Goal: Information Seeking & Learning: Learn about a topic

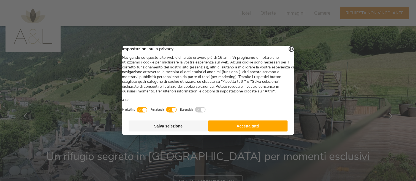
click at [253, 131] on button "Accetta tutti" at bounding box center [248, 125] width 80 height 11
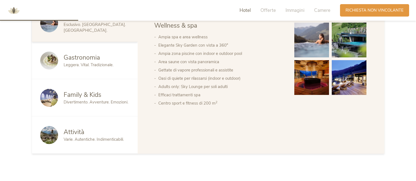
scroll to position [320, 0]
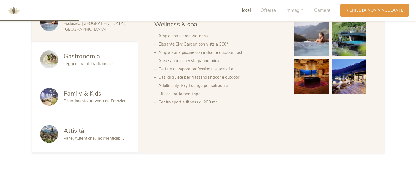
click at [75, 95] on span "Family & Kids" at bounding box center [83, 93] width 38 height 9
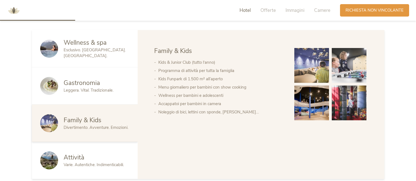
scroll to position [290, 0]
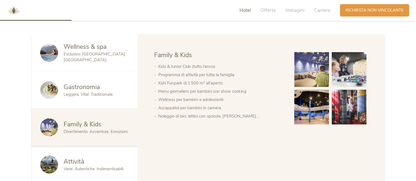
click at [315, 77] on img at bounding box center [311, 69] width 35 height 35
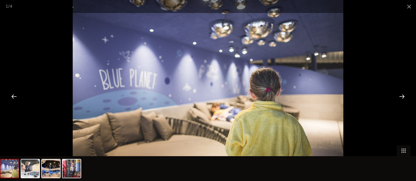
click at [401, 96] on div at bounding box center [401, 96] width 17 height 17
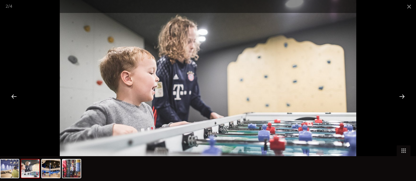
click at [401, 96] on div at bounding box center [401, 96] width 17 height 17
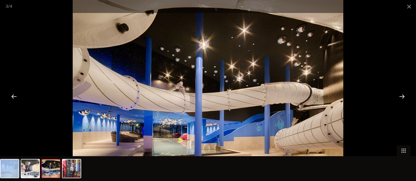
click at [401, 96] on div at bounding box center [401, 96] width 17 height 17
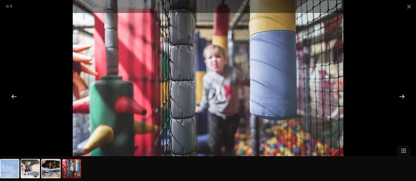
click at [401, 96] on div at bounding box center [401, 96] width 17 height 17
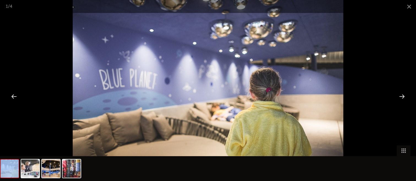
click at [401, 96] on div at bounding box center [401, 96] width 17 height 17
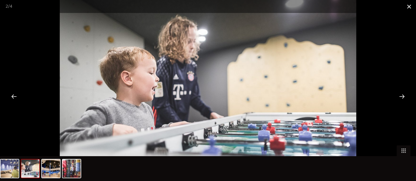
click at [408, 7] on span at bounding box center [409, 6] width 14 height 13
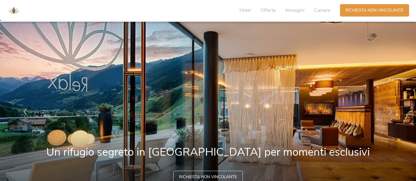
scroll to position [0, 0]
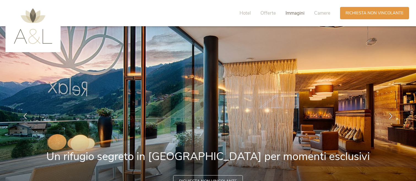
click at [298, 12] on span "Immagini" at bounding box center [295, 13] width 19 height 6
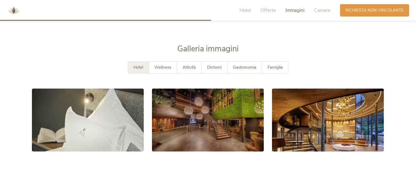
scroll to position [961, 0]
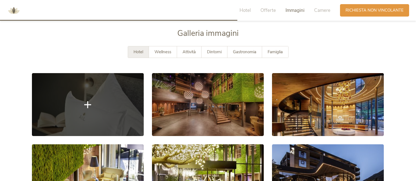
click at [124, 88] on link at bounding box center [88, 104] width 112 height 63
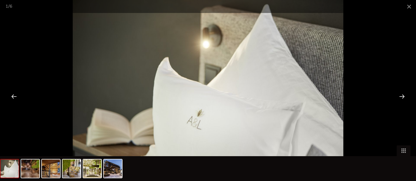
click at [403, 96] on div at bounding box center [401, 96] width 17 height 17
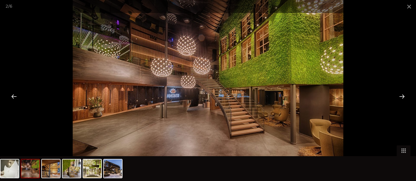
click at [403, 96] on div at bounding box center [401, 96] width 17 height 17
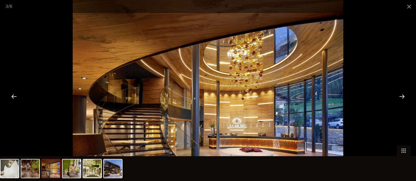
click at [403, 96] on div at bounding box center [401, 96] width 17 height 17
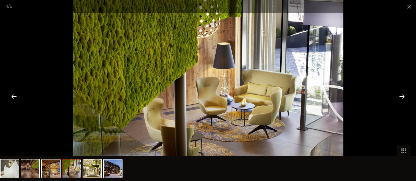
click at [403, 96] on div at bounding box center [401, 96] width 17 height 17
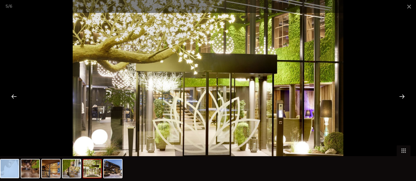
click at [403, 96] on div at bounding box center [401, 96] width 17 height 17
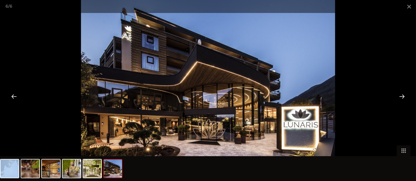
click at [403, 96] on div at bounding box center [401, 96] width 17 height 17
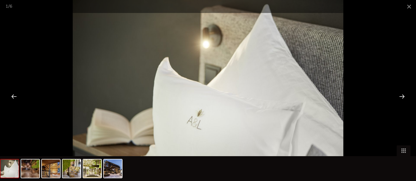
click at [403, 96] on div at bounding box center [401, 96] width 17 height 17
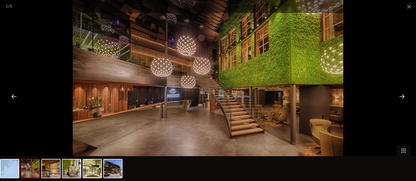
click at [403, 96] on div at bounding box center [401, 96] width 17 height 17
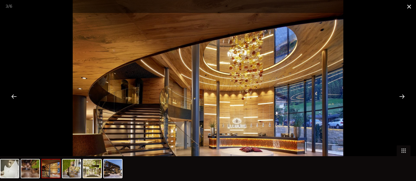
click at [408, 7] on span at bounding box center [409, 6] width 14 height 13
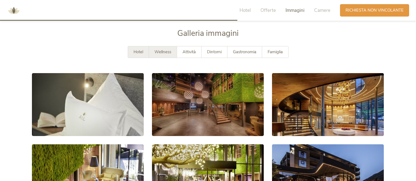
click at [159, 52] on span "Wellness" at bounding box center [162, 52] width 17 height 6
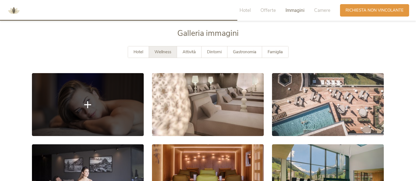
click at [112, 106] on link at bounding box center [88, 104] width 112 height 63
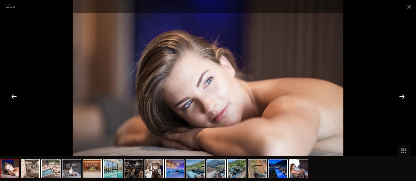
click at [403, 94] on div at bounding box center [401, 96] width 17 height 17
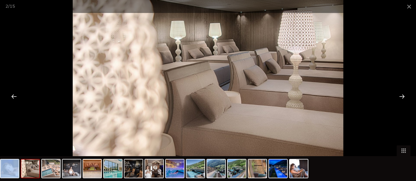
click at [403, 94] on div at bounding box center [401, 96] width 17 height 17
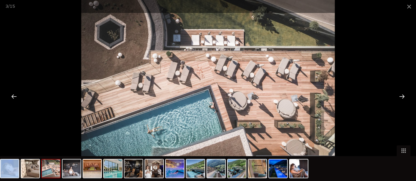
click at [403, 94] on div at bounding box center [401, 96] width 17 height 17
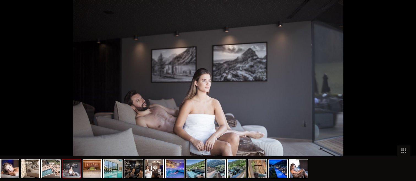
click at [403, 94] on div at bounding box center [404, 96] width 17 height 17
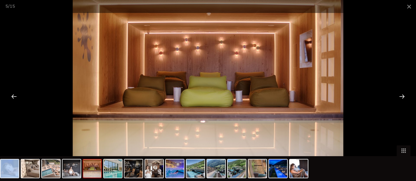
click at [403, 94] on div at bounding box center [401, 96] width 17 height 17
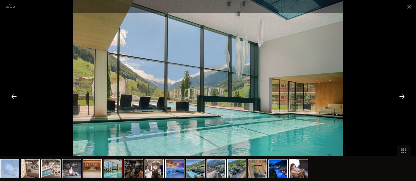
click at [403, 94] on div at bounding box center [401, 96] width 17 height 17
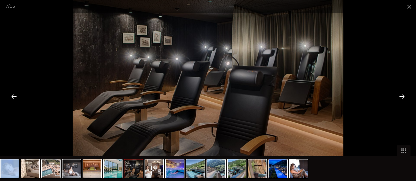
click at [403, 94] on div at bounding box center [401, 96] width 17 height 17
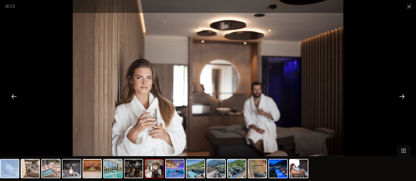
click at [403, 94] on div at bounding box center [401, 96] width 17 height 17
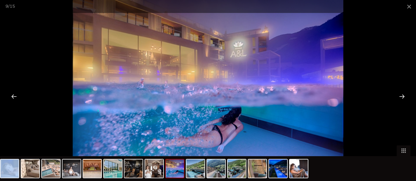
click at [403, 94] on div at bounding box center [401, 96] width 17 height 17
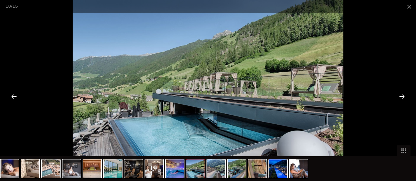
click at [403, 94] on div at bounding box center [401, 96] width 17 height 17
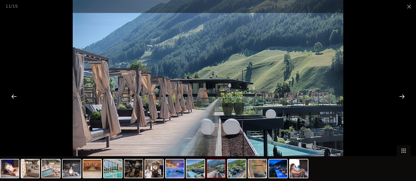
click at [403, 94] on div at bounding box center [401, 96] width 17 height 17
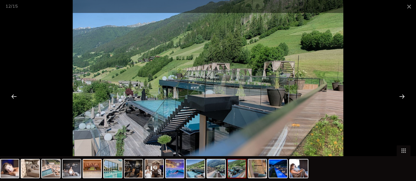
click at [403, 94] on div at bounding box center [401, 96] width 17 height 17
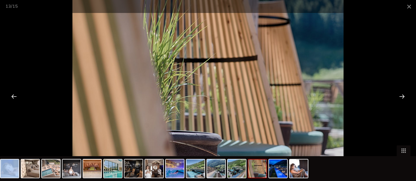
click at [403, 94] on div at bounding box center [401, 96] width 17 height 17
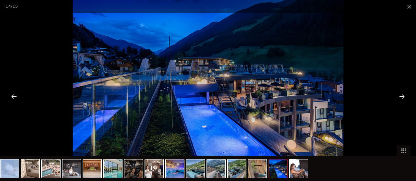
click at [403, 94] on div at bounding box center [401, 96] width 17 height 17
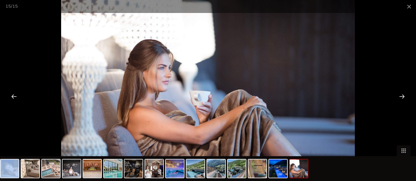
click at [403, 94] on div at bounding box center [401, 96] width 17 height 17
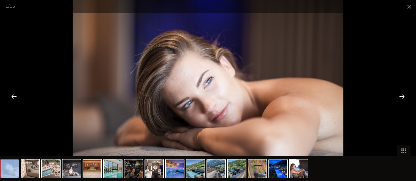
click at [403, 94] on div at bounding box center [401, 96] width 17 height 17
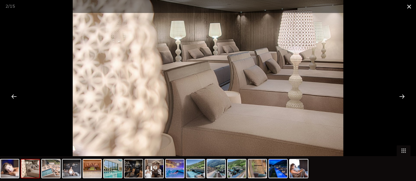
click at [409, 8] on span at bounding box center [409, 6] width 14 height 13
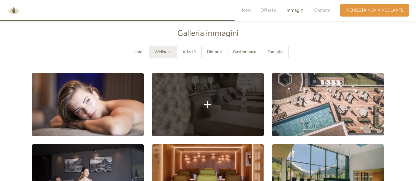
scroll to position [959, 0]
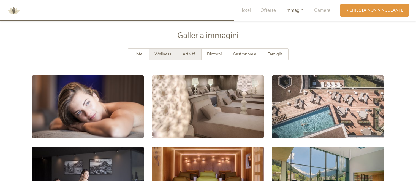
click at [193, 56] on span "Attività" at bounding box center [189, 54] width 13 height 6
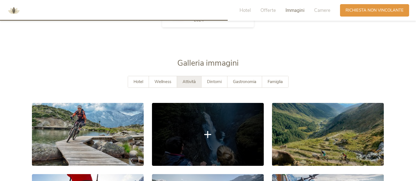
scroll to position [932, 0]
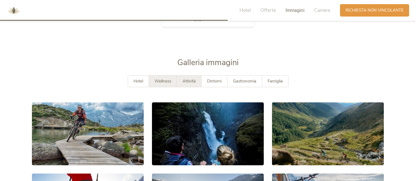
click at [164, 79] on span "Wellness" at bounding box center [162, 81] width 17 height 6
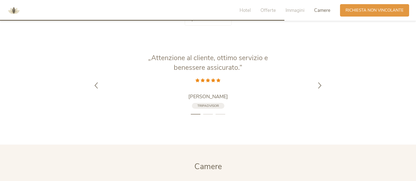
scroll to position [1162, 0]
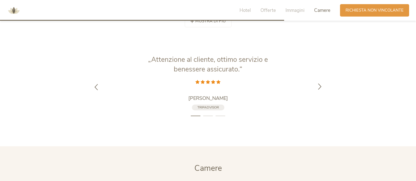
click at [322, 86] on icon at bounding box center [320, 86] width 6 height 6
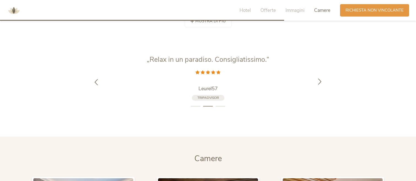
click at [322, 86] on div at bounding box center [319, 81] width 17 height 17
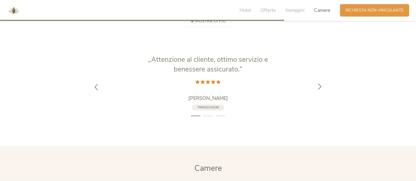
click at [322, 86] on icon at bounding box center [320, 86] width 6 height 6
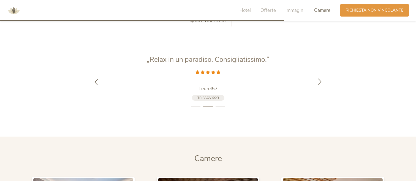
click at [322, 86] on div at bounding box center [319, 81] width 17 height 17
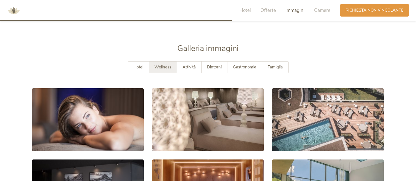
scroll to position [943, 0]
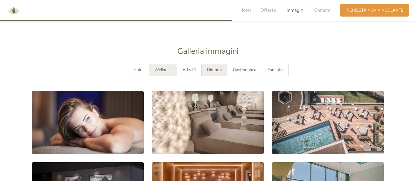
click at [213, 69] on span "Dintorni" at bounding box center [214, 70] width 15 height 6
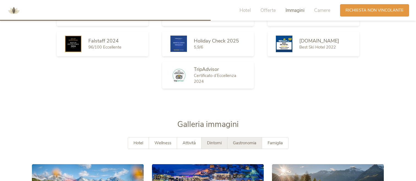
scroll to position [873, 0]
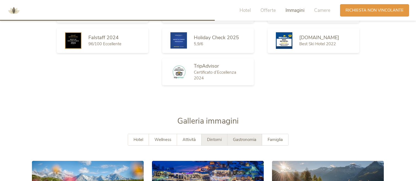
click at [242, 138] on span "Gastronomia" at bounding box center [244, 140] width 23 height 6
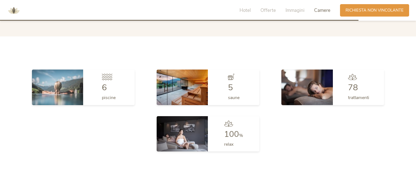
scroll to position [1460, 0]
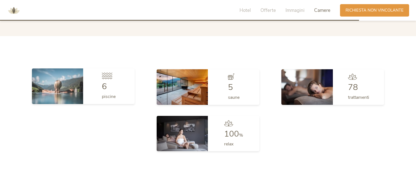
click at [68, 86] on img at bounding box center [57, 85] width 51 height 35
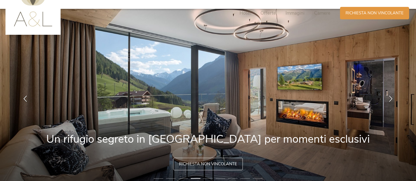
scroll to position [0, 0]
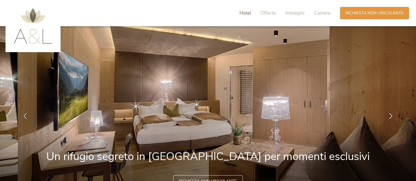
click at [243, 12] on span "Hotel" at bounding box center [245, 13] width 11 height 6
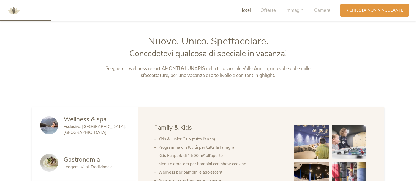
scroll to position [224, 0]
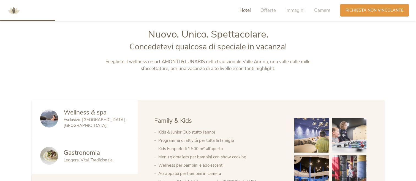
click at [92, 111] on span "Wellness & spa" at bounding box center [85, 112] width 43 height 9
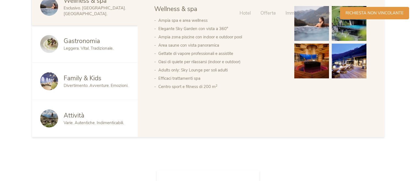
scroll to position [0, 0]
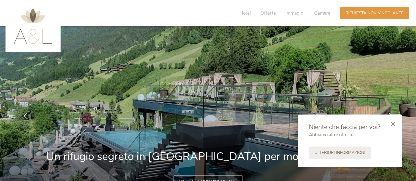
click at [29, 15] on img at bounding box center [33, 26] width 39 height 36
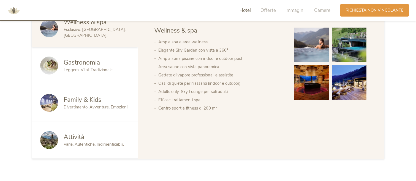
scroll to position [314, 0]
click at [312, 50] on img at bounding box center [311, 44] width 35 height 35
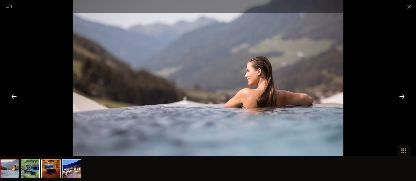
click at [401, 96] on div at bounding box center [401, 96] width 17 height 17
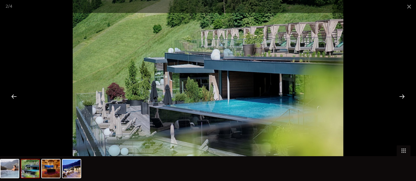
click at [401, 96] on div at bounding box center [401, 96] width 17 height 17
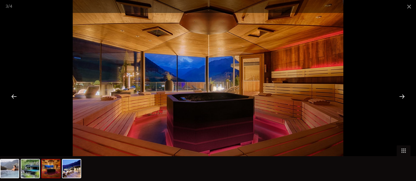
click at [401, 96] on div at bounding box center [401, 96] width 17 height 17
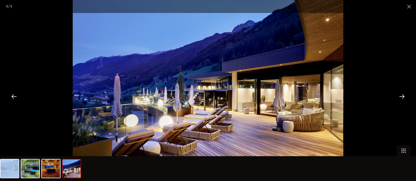
click at [401, 96] on div at bounding box center [401, 96] width 17 height 17
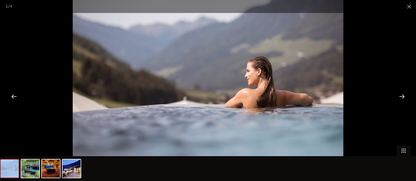
click at [401, 96] on div at bounding box center [401, 96] width 17 height 17
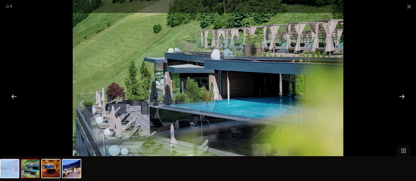
click at [401, 96] on div at bounding box center [401, 96] width 17 height 17
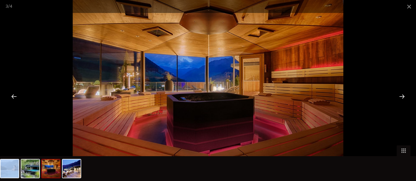
click at [401, 96] on div at bounding box center [401, 96] width 17 height 17
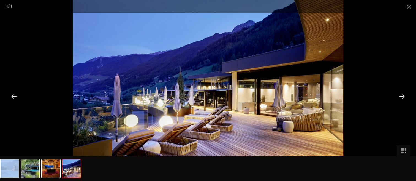
click at [401, 96] on div at bounding box center [401, 96] width 17 height 17
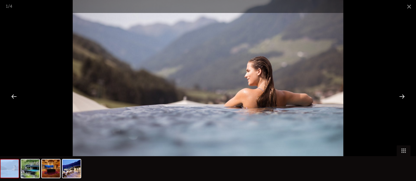
click at [401, 96] on div at bounding box center [401, 96] width 17 height 17
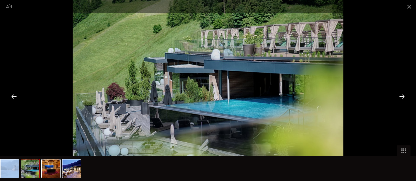
click at [401, 96] on div at bounding box center [401, 96] width 17 height 17
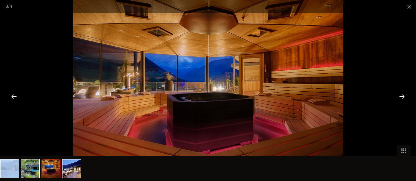
click at [401, 96] on div at bounding box center [401, 96] width 17 height 17
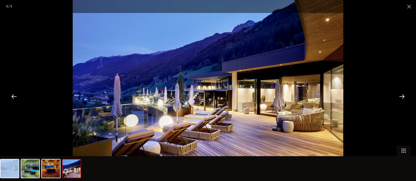
click at [401, 96] on div at bounding box center [401, 96] width 17 height 17
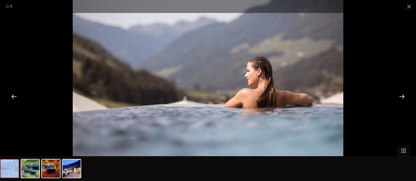
click at [401, 96] on div at bounding box center [401, 96] width 17 height 17
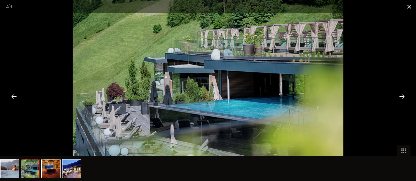
click at [408, 5] on span at bounding box center [409, 6] width 14 height 13
